Goal: Go to known website: Access a specific website the user already knows

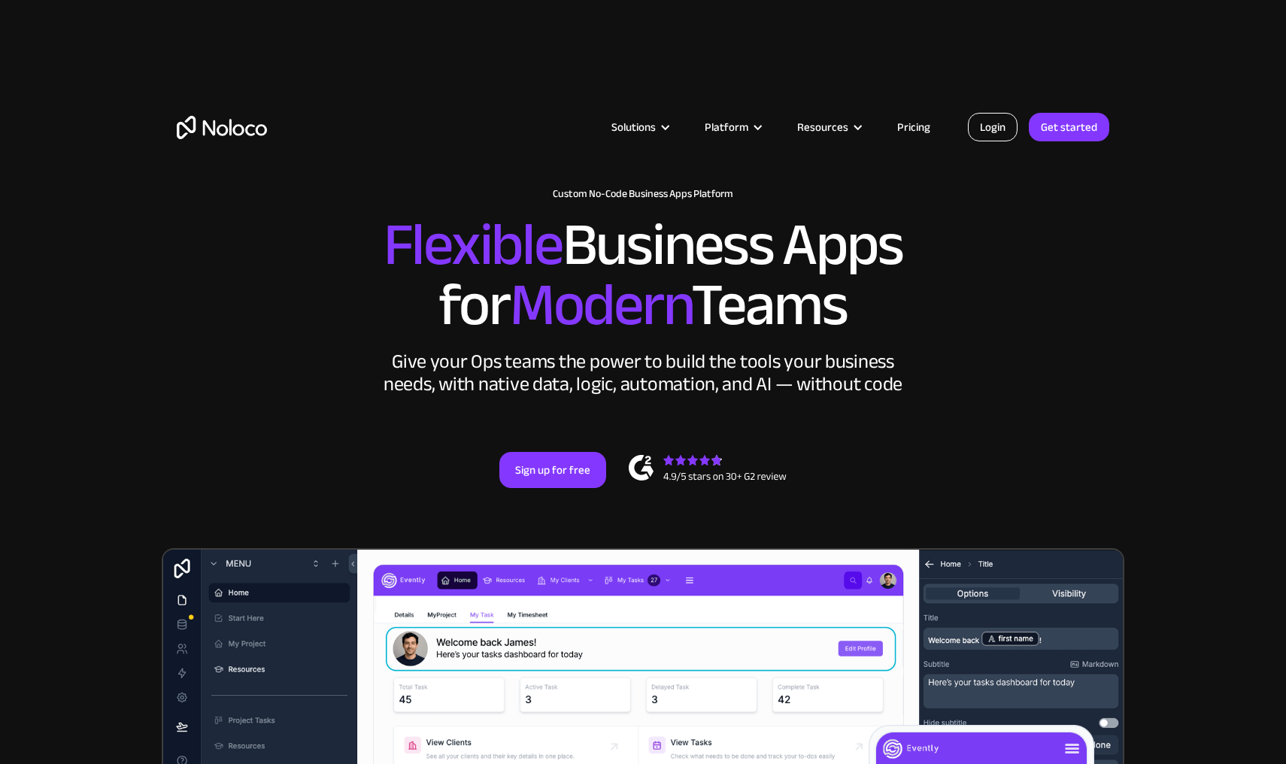
click at [1000, 132] on link "Login" at bounding box center [993, 127] width 50 height 29
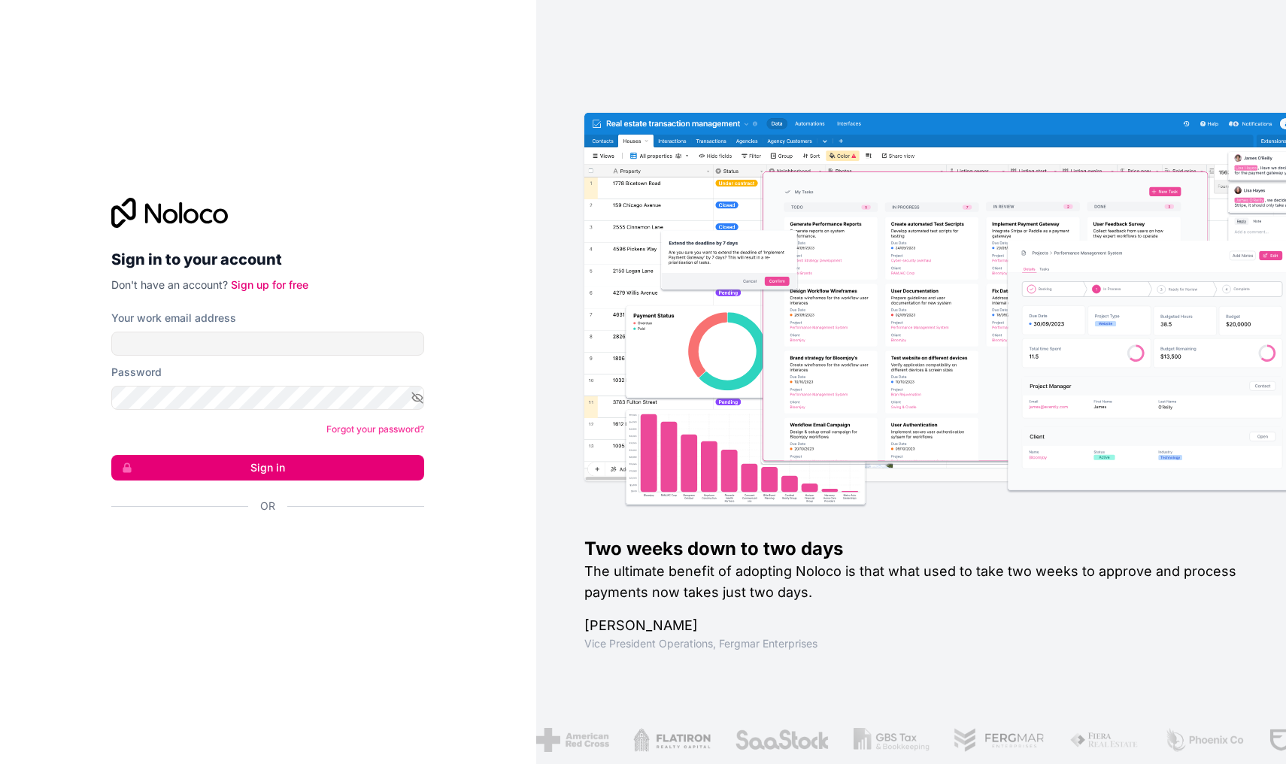
click at [274, 533] on div "Sign in with Google. Opens in new tab" at bounding box center [261, 546] width 301 height 33
click at [311, 547] on div "Sign in with Google. Opens in new tab" at bounding box center [261, 546] width 301 height 33
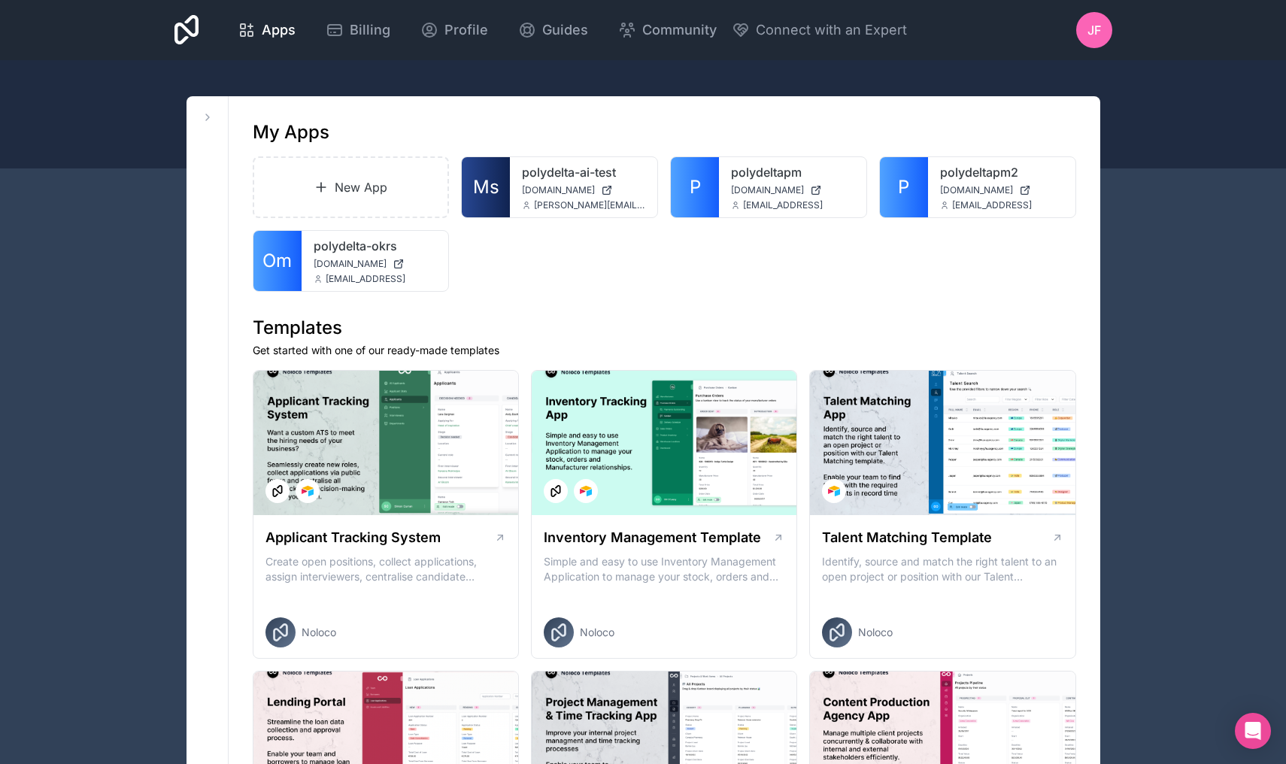
click at [578, 208] on span "[PERSON_NAME][EMAIL_ADDRESS]" at bounding box center [589, 205] width 111 height 12
click at [498, 176] on span "Ms" at bounding box center [486, 187] width 26 height 24
